Goal: Navigation & Orientation: Find specific page/section

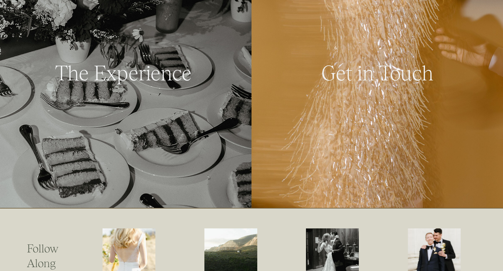
scroll to position [1610, 0]
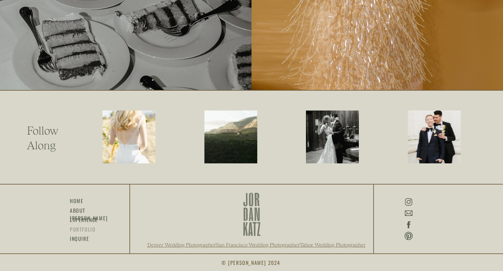
click at [76, 232] on h3 "portfolio" at bounding box center [82, 228] width 25 height 7
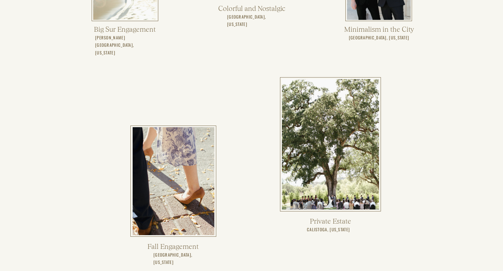
scroll to position [963, 0]
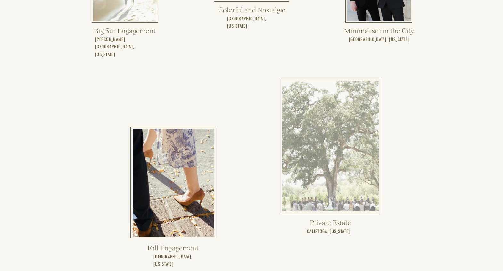
click at [347, 184] on div at bounding box center [330, 146] width 97 height 130
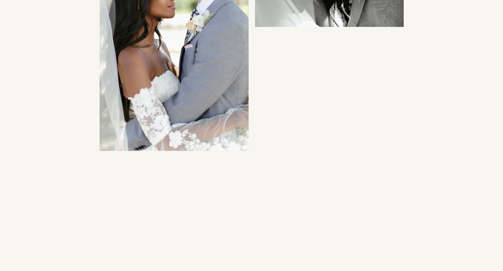
scroll to position [2336, 0]
